Goal: Task Accomplishment & Management: Use online tool/utility

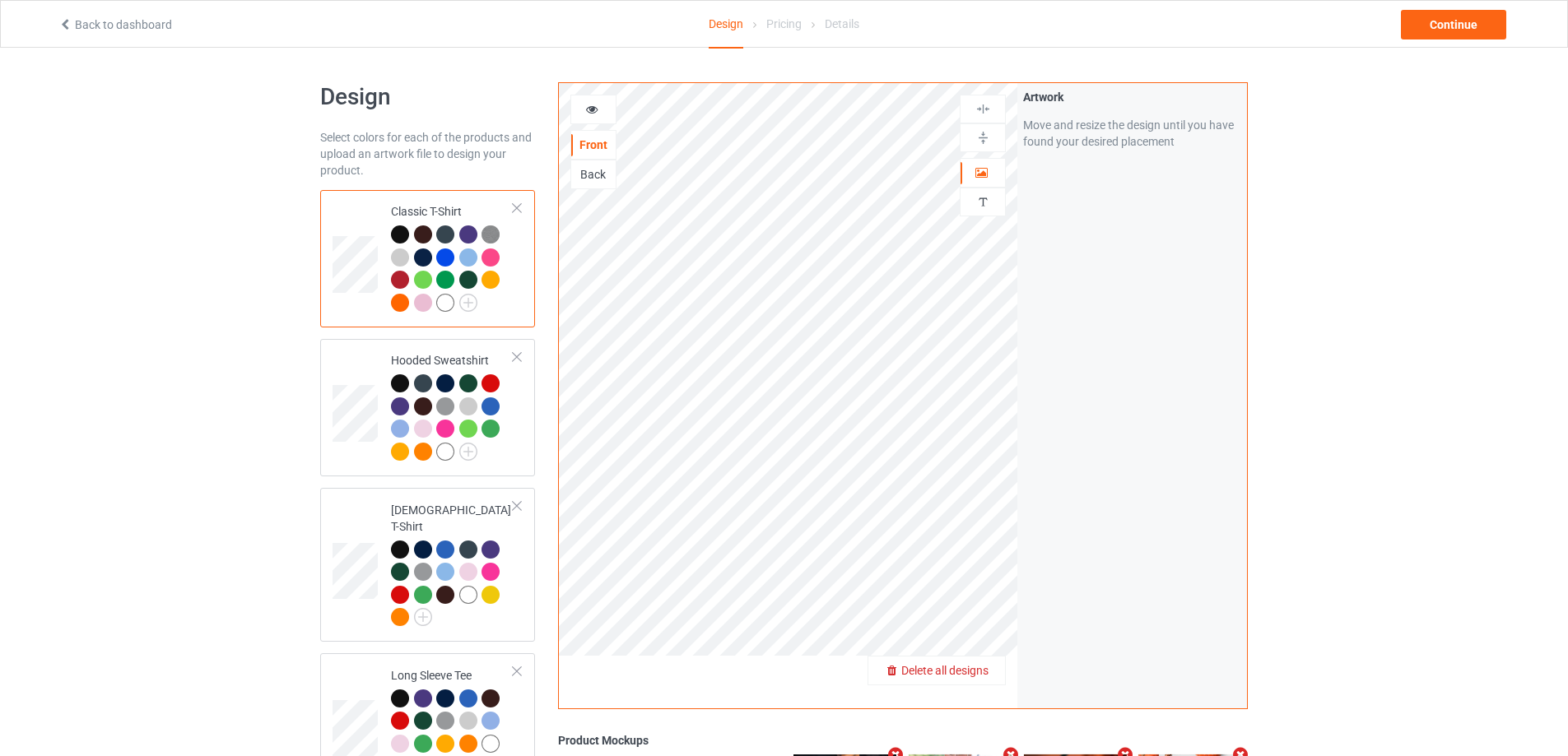
click at [975, 668] on span "Delete all designs" at bounding box center [945, 670] width 87 height 13
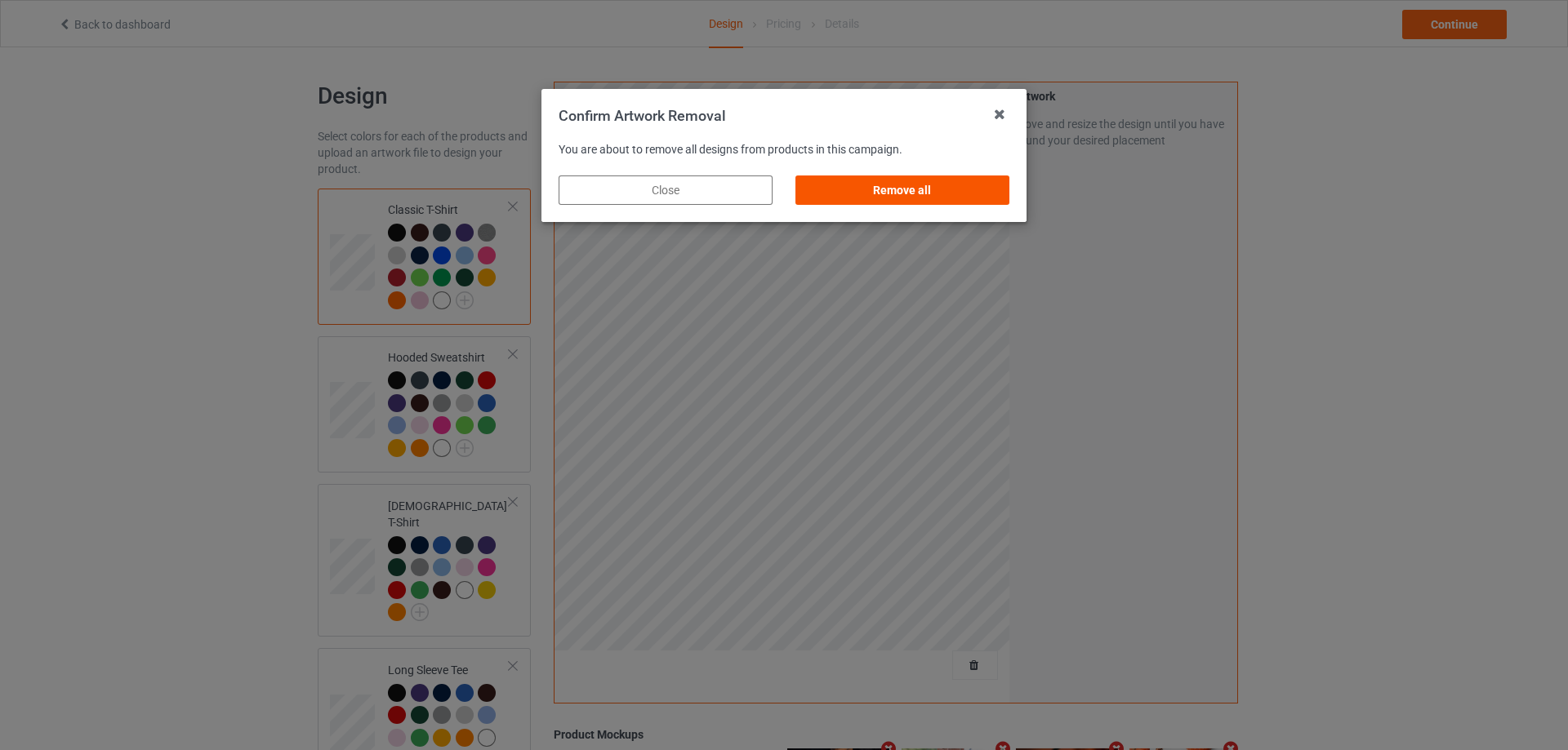
click at [931, 195] on div "Remove all" at bounding box center [902, 189] width 214 height 29
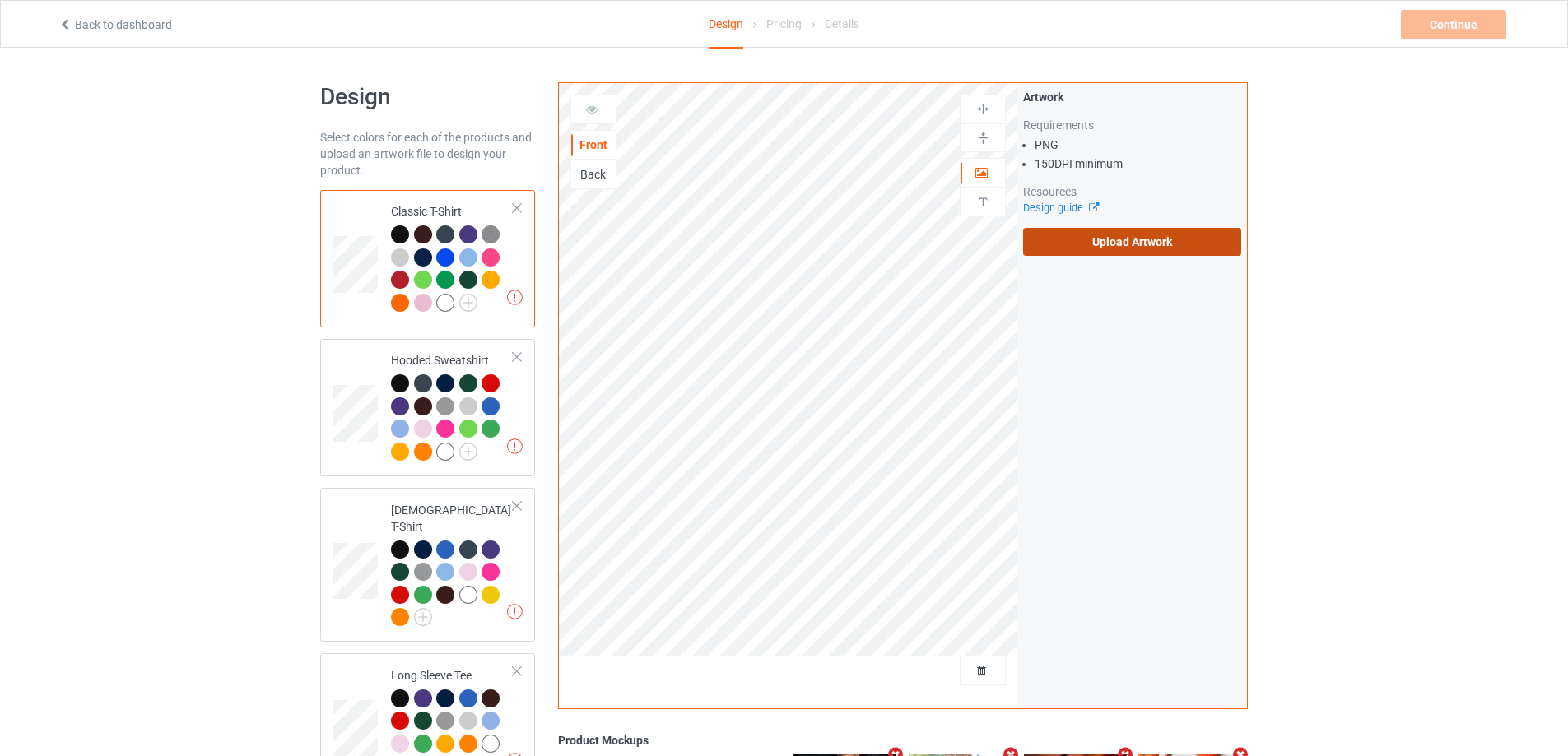
click at [1149, 248] on label "Upload Artwork" at bounding box center [1132, 241] width 218 height 28
click at [0, 0] on input "Upload Artwork" at bounding box center [0, 0] width 0 height 0
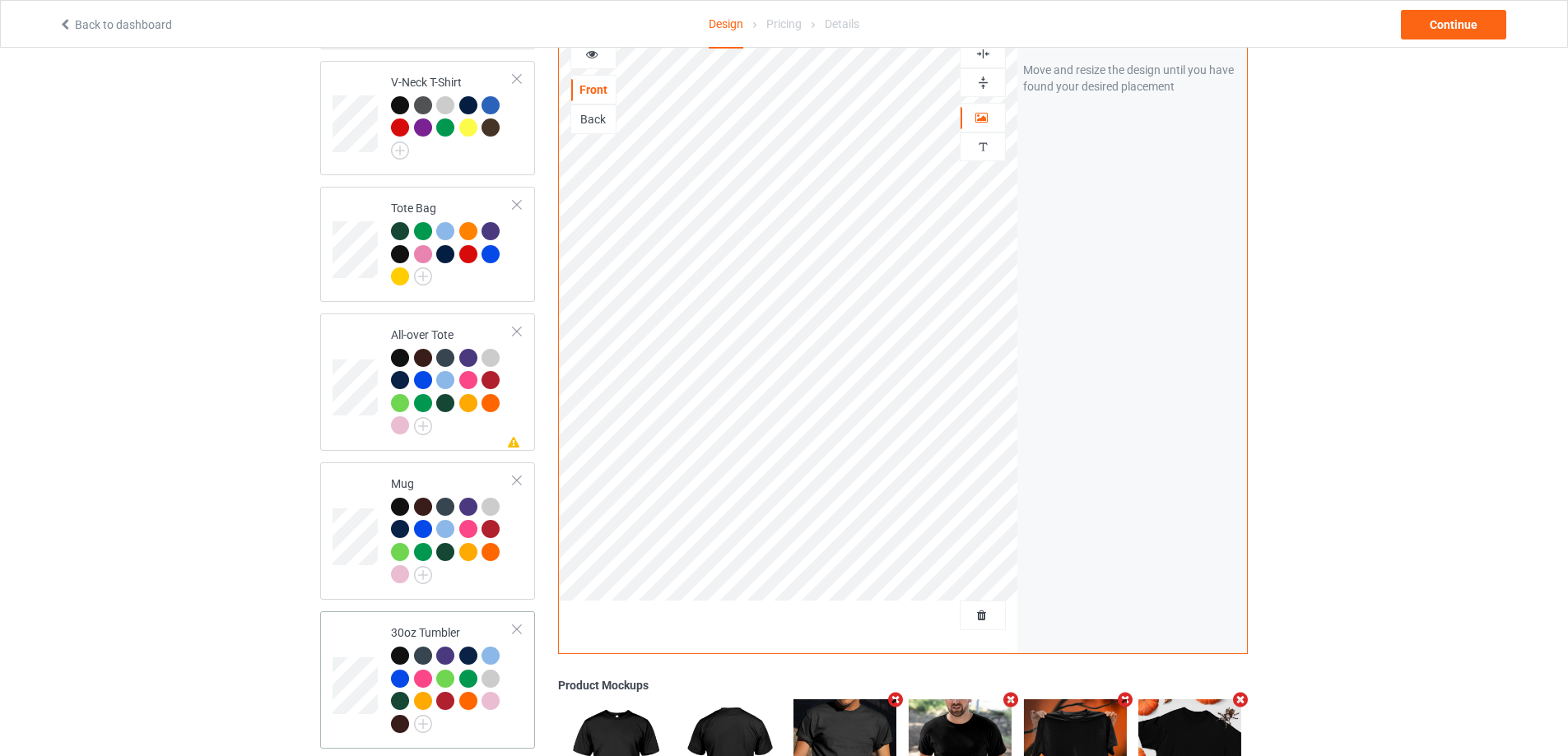
scroll to position [1391, 0]
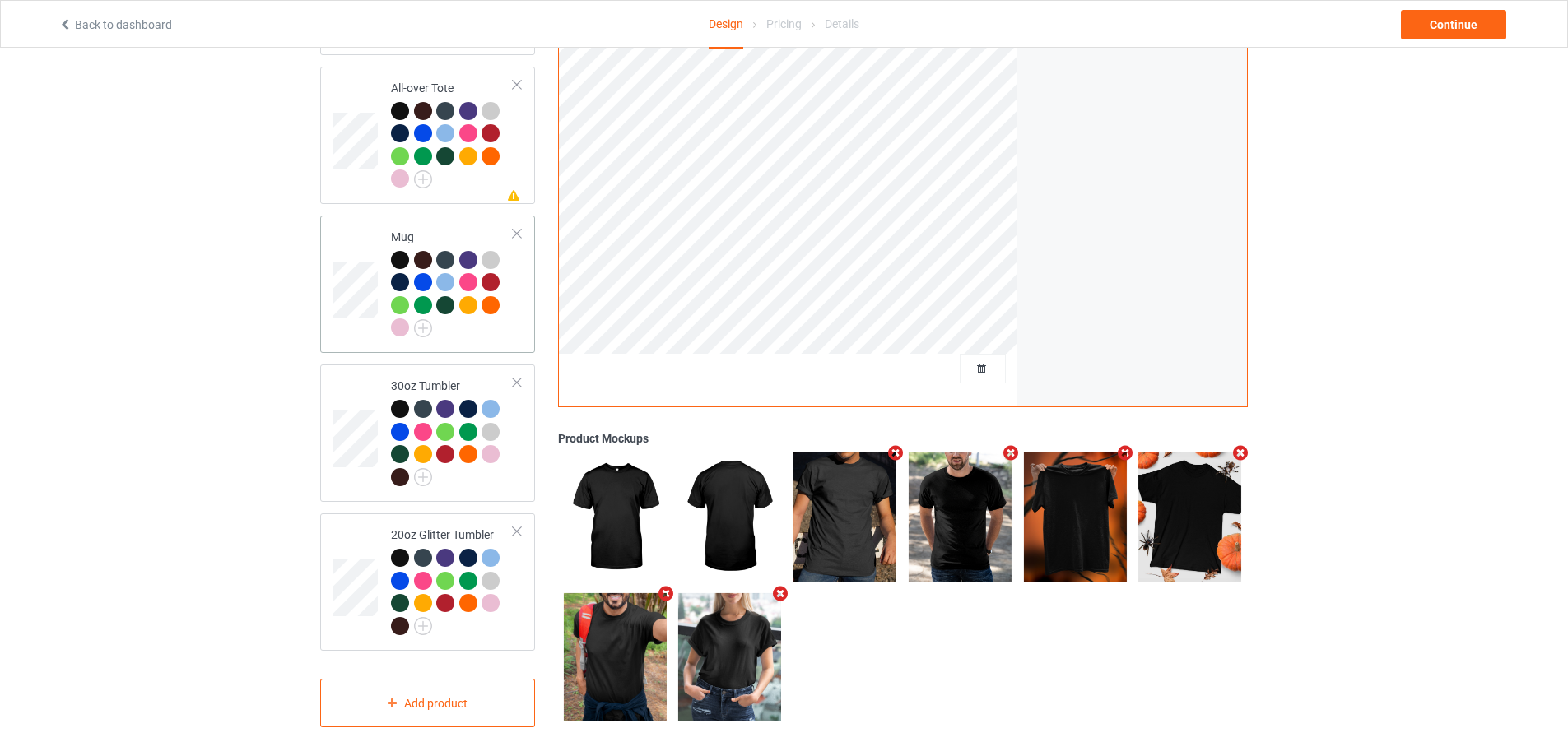
click at [492, 322] on div at bounding box center [452, 295] width 122 height 90
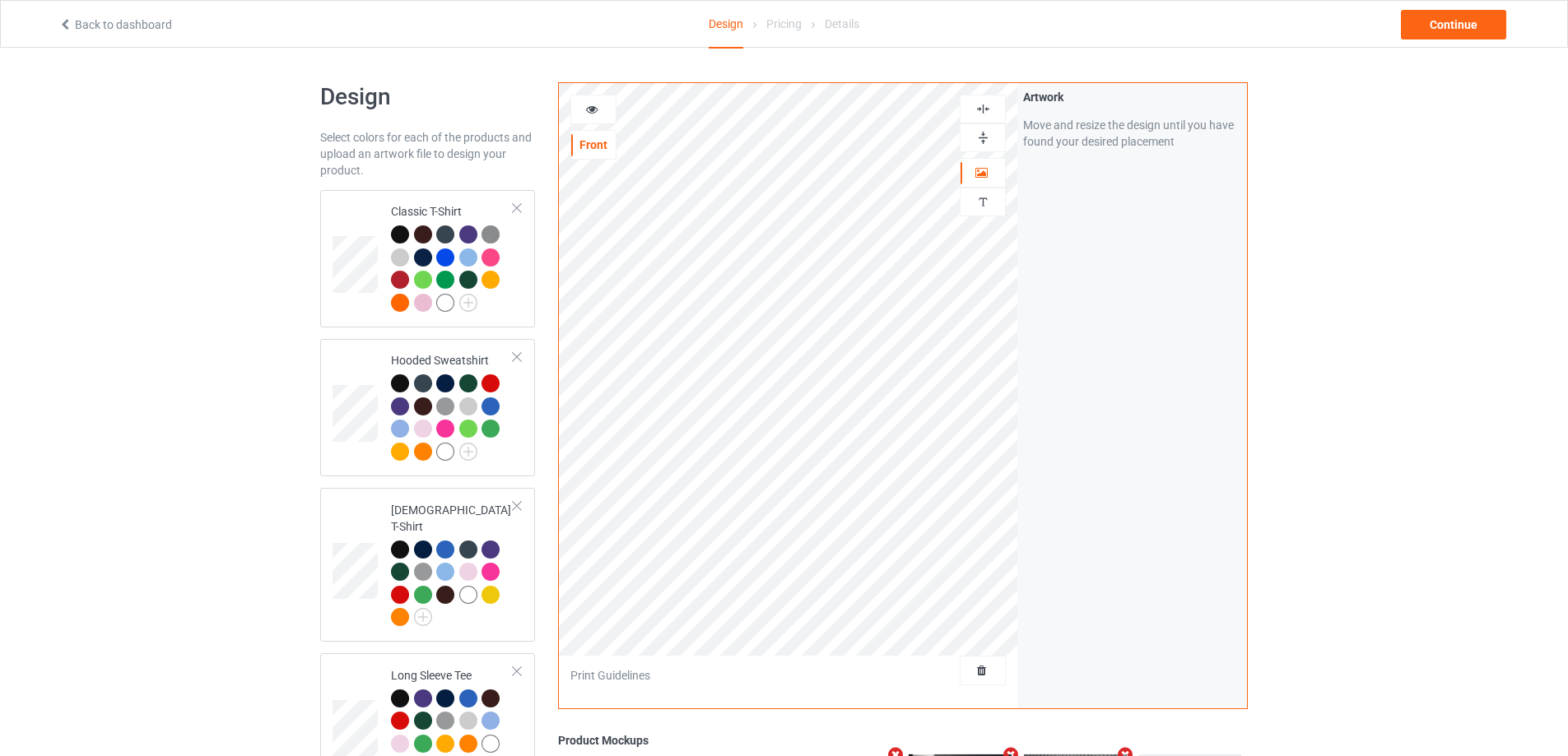
click at [128, 27] on link "Back to dashboard" at bounding box center [114, 24] width 113 height 13
